Goal: Navigation & Orientation: Find specific page/section

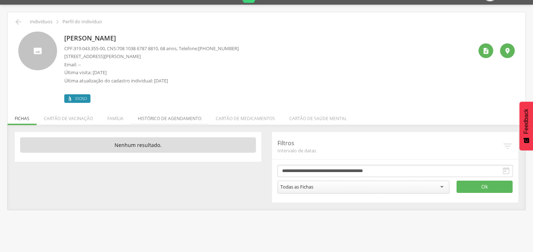
scroll to position [22, 0]
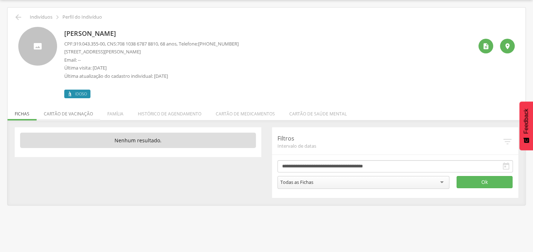
click at [85, 115] on li "Cartão de vacinação" at bounding box center [69, 112] width 64 height 17
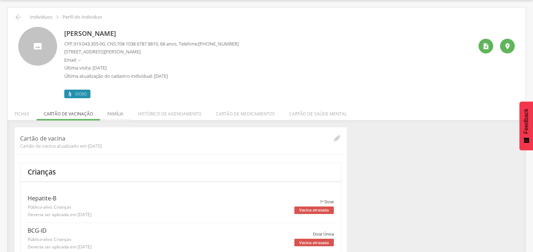
click at [111, 113] on li "Família" at bounding box center [115, 112] width 31 height 17
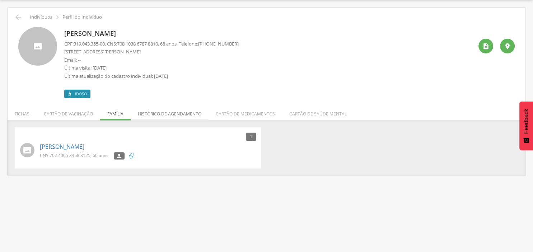
click at [162, 115] on li "Histórico de agendamento" at bounding box center [170, 112] width 78 height 17
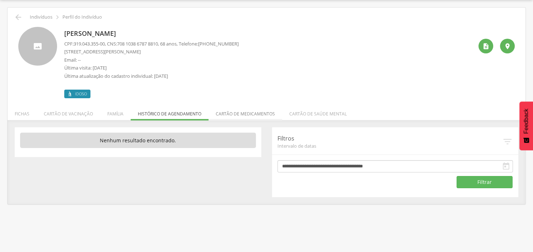
click at [242, 116] on li "Cartão de medicamentos" at bounding box center [246, 112] width 74 height 17
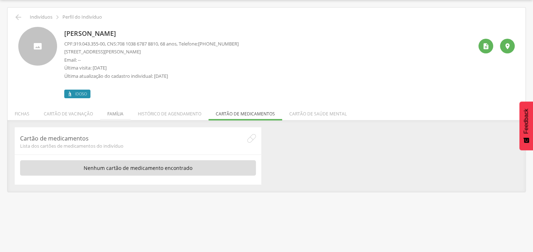
click at [114, 113] on li "Família" at bounding box center [115, 112] width 31 height 17
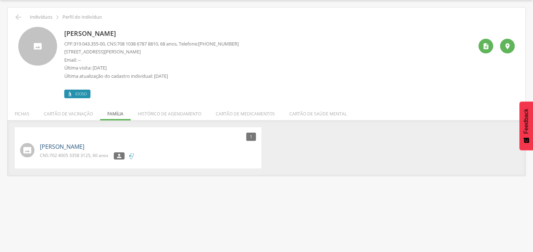
click at [64, 147] on link "[PERSON_NAME]" at bounding box center [62, 147] width 45 height 8
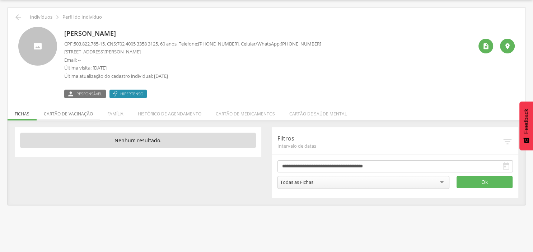
click at [62, 114] on li "Cartão de vacinação" at bounding box center [69, 112] width 64 height 17
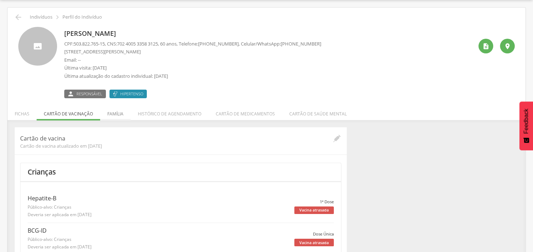
click at [118, 114] on li "Família" at bounding box center [115, 112] width 31 height 17
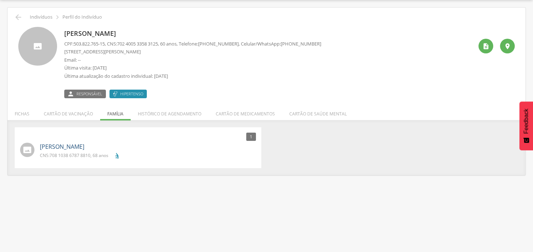
click at [84, 146] on link "[PERSON_NAME]" at bounding box center [62, 147] width 45 height 8
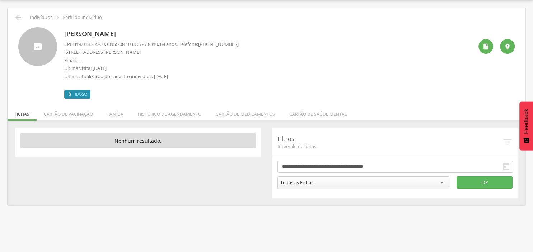
scroll to position [22, 0]
click at [18, 17] on icon "" at bounding box center [18, 17] width 9 height 9
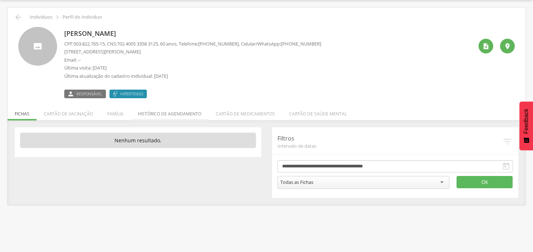
click at [160, 114] on li "Histórico de agendamento" at bounding box center [170, 112] width 78 height 17
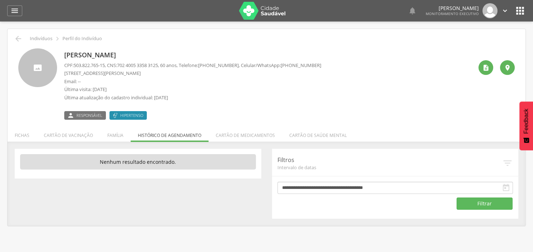
click at [503, 11] on icon "" at bounding box center [505, 11] width 8 height 8
click at [461, 41] on link "Sair" at bounding box center [480, 41] width 57 height 9
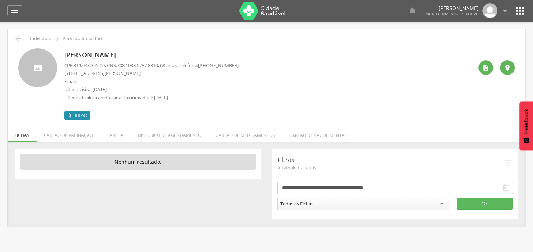
click at [506, 9] on icon "" at bounding box center [505, 11] width 8 height 8
click at [465, 43] on link "Sair" at bounding box center [480, 41] width 57 height 9
